Goal: Check status: Check status

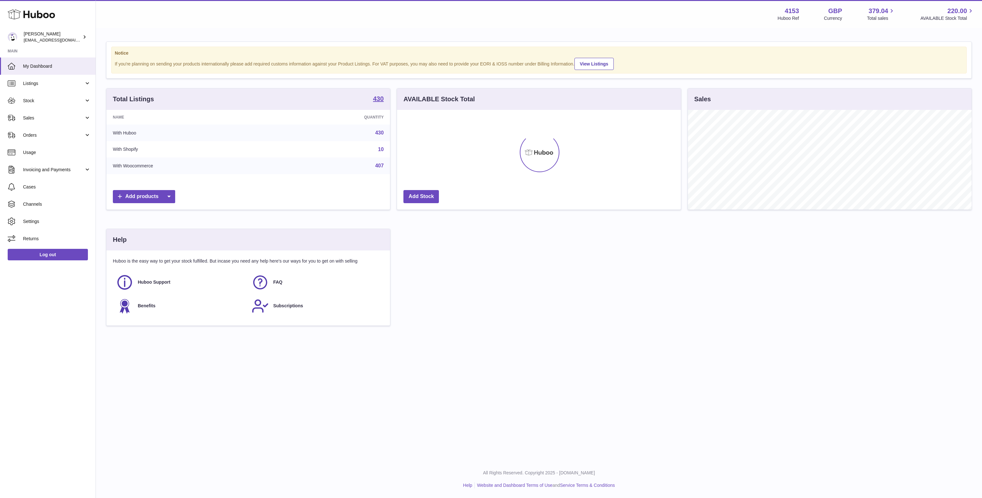
scroll to position [100, 283]
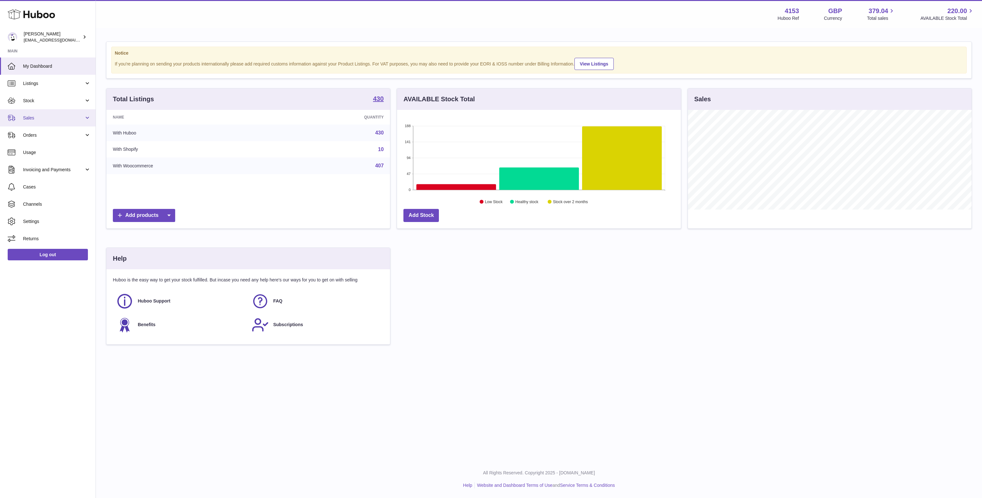
click at [55, 116] on span "Sales" at bounding box center [53, 118] width 61 height 6
click at [49, 133] on span "Sales" at bounding box center [57, 134] width 68 height 6
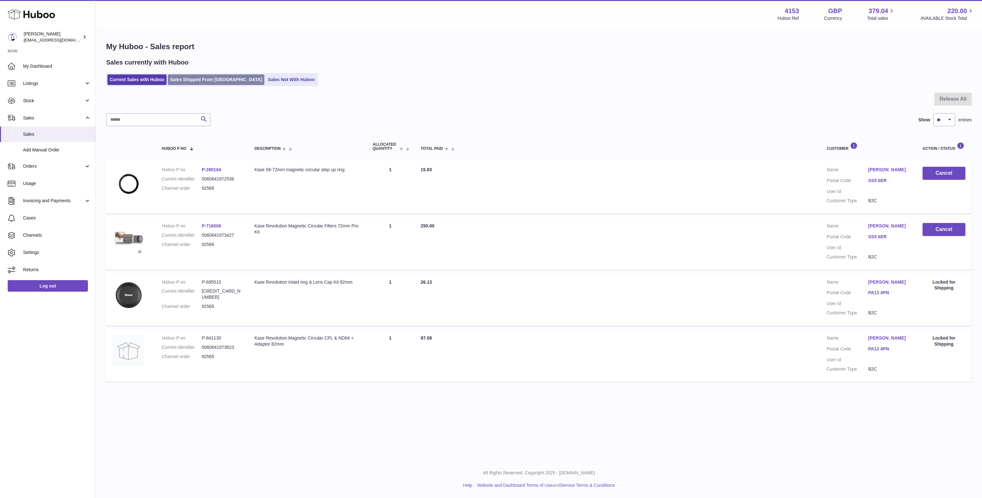
click at [203, 77] on link "Sales Shipped From [GEOGRAPHIC_DATA]" at bounding box center [216, 79] width 96 height 11
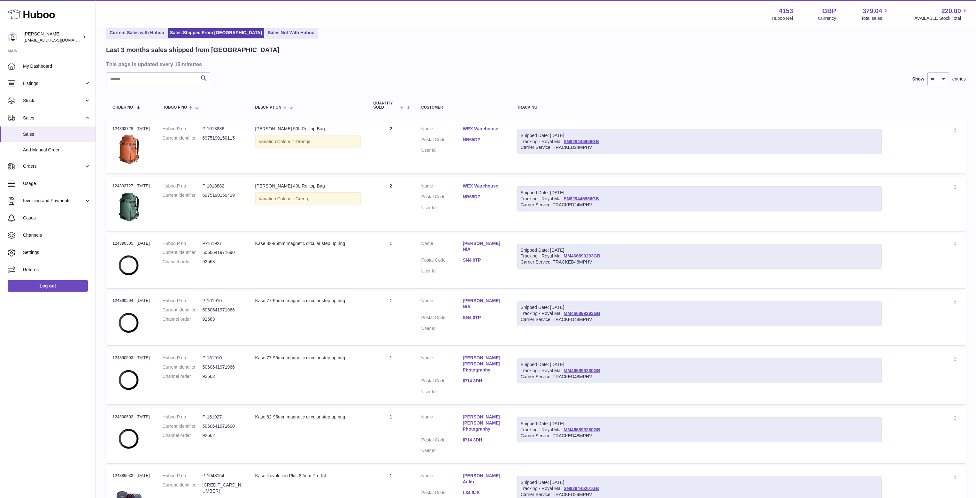
scroll to position [288, 0]
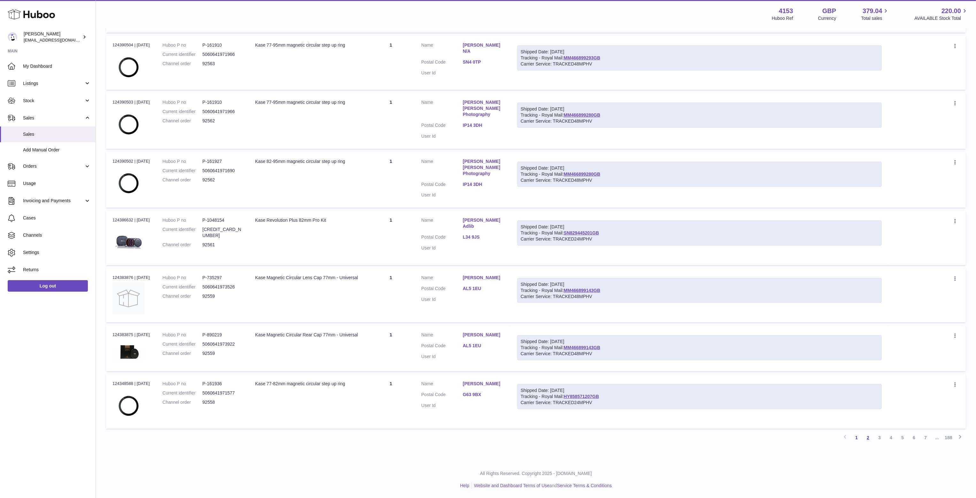
click at [866, 437] on link "2" at bounding box center [868, 438] width 12 height 12
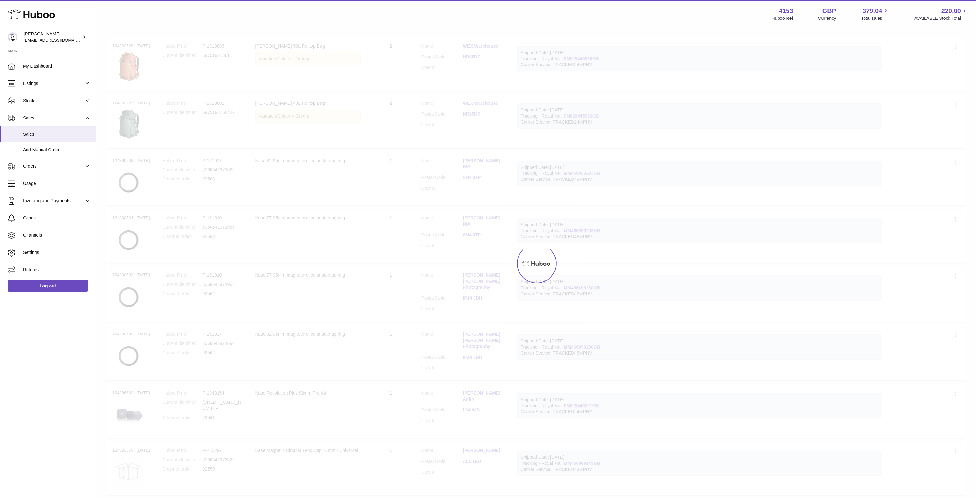
scroll to position [28, 0]
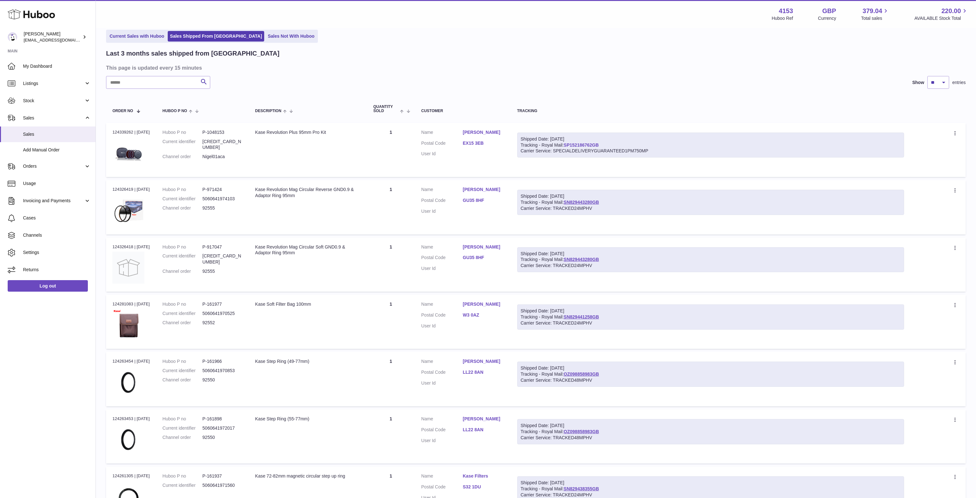
click at [594, 142] on link "SP152186762GB" at bounding box center [581, 144] width 35 height 5
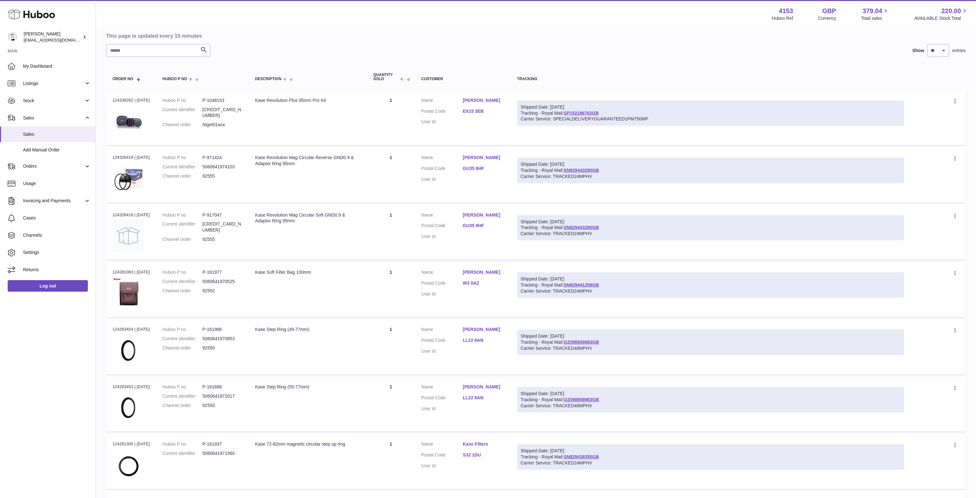
scroll to position [0, 0]
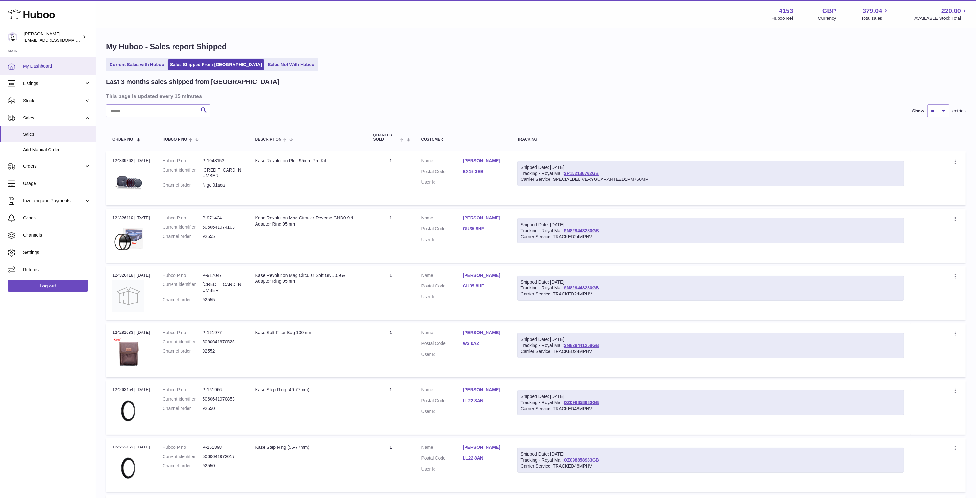
click at [43, 66] on span "My Dashboard" at bounding box center [57, 66] width 68 height 6
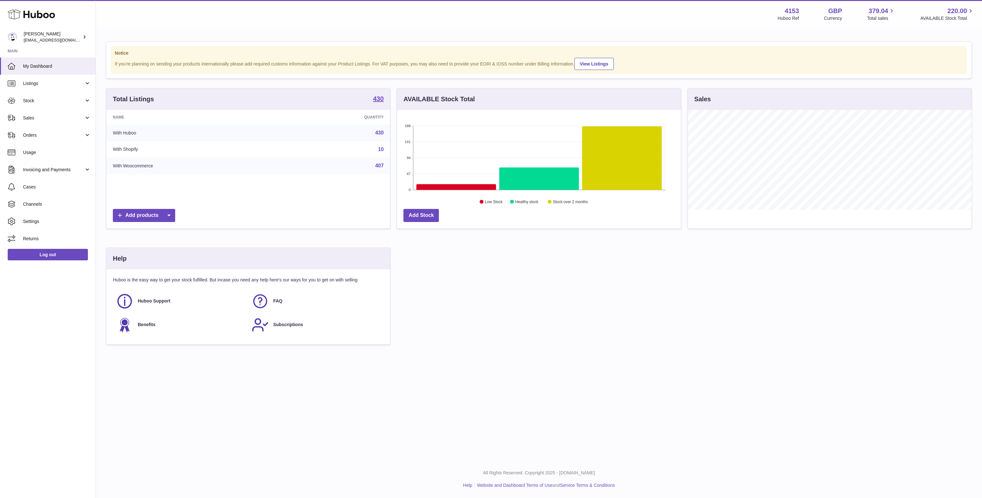
scroll to position [100, 283]
